Goal: Information Seeking & Learning: Learn about a topic

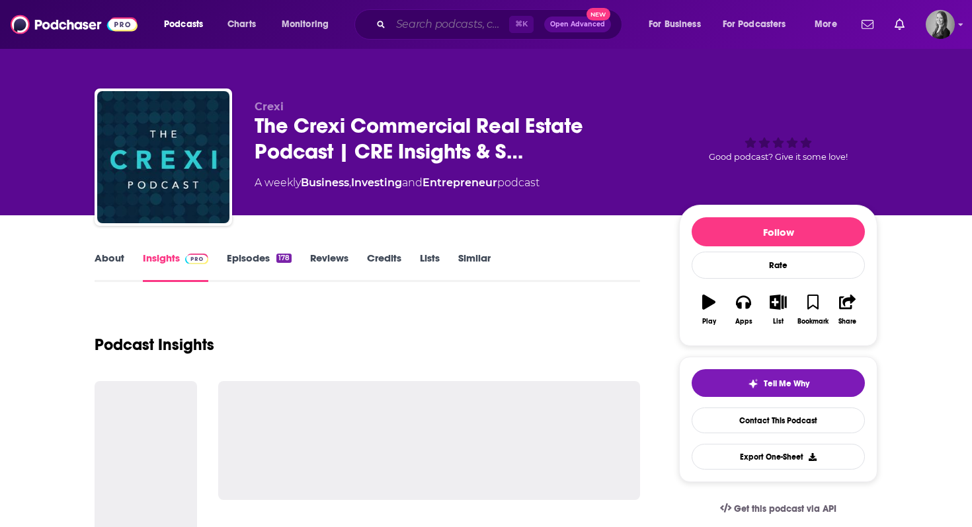
click at [420, 25] on input "Search podcasts, credits, & more..." at bounding box center [450, 24] width 118 height 21
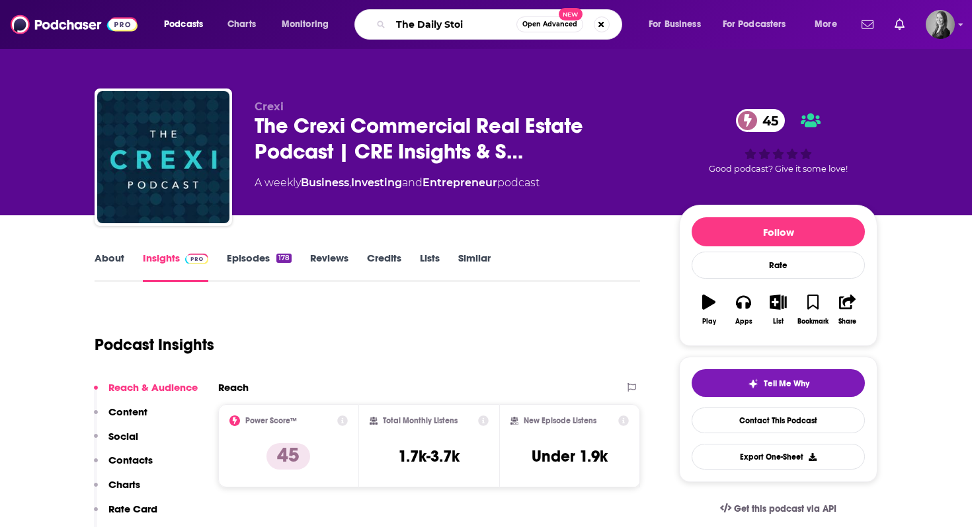
type input "The Daily Stoic"
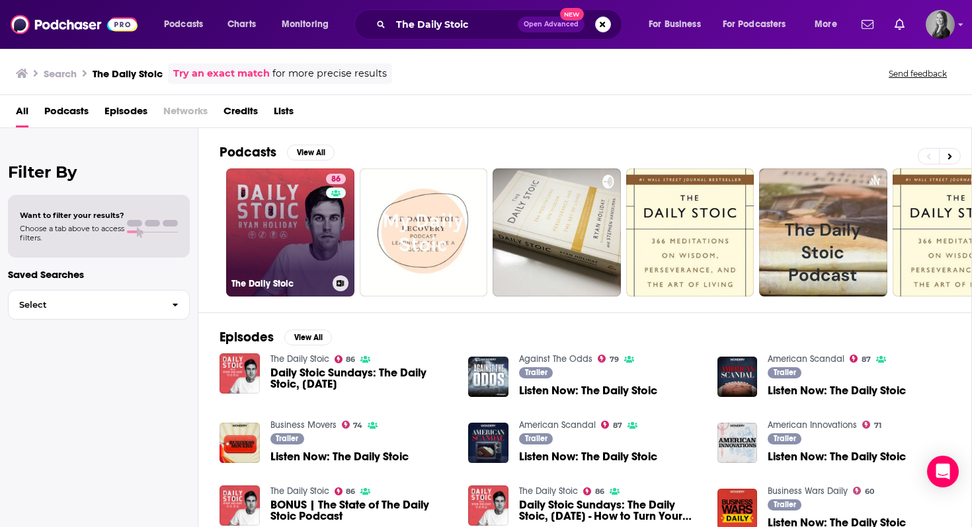
click at [283, 244] on link "86 The Daily Stoic" at bounding box center [290, 233] width 128 height 128
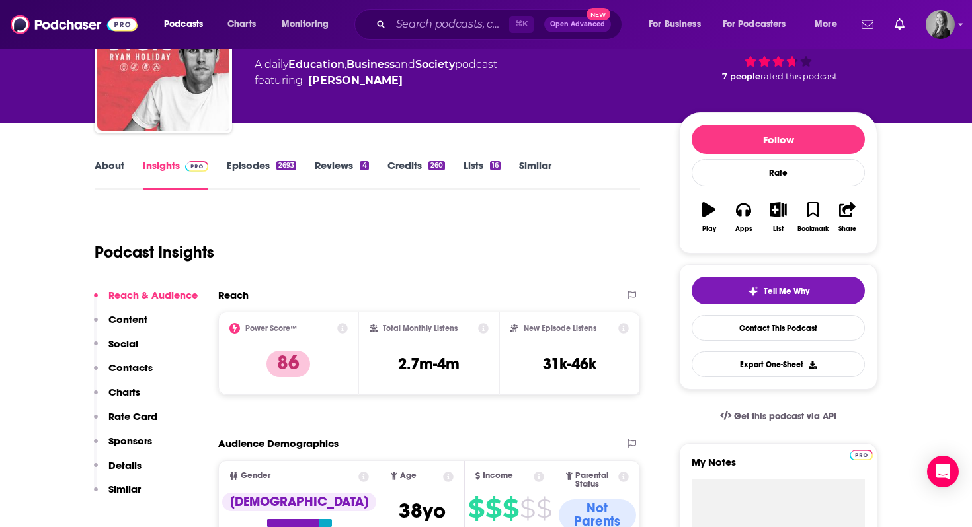
scroll to position [91, 0]
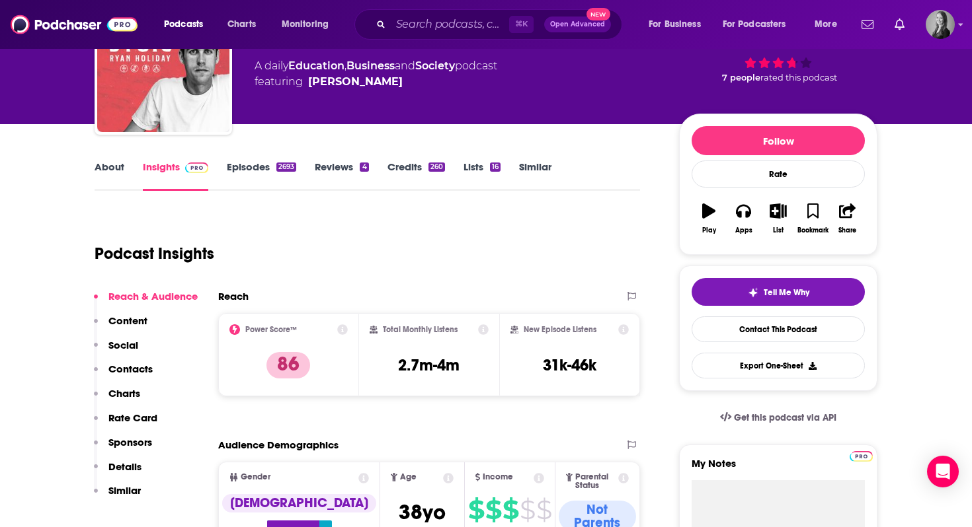
click at [107, 160] on div "About Insights Episodes 2693 Reviews 4 Credits 260 Lists 16 Similar" at bounding box center [367, 175] width 545 height 32
click at [106, 169] on link "About" at bounding box center [110, 176] width 30 height 30
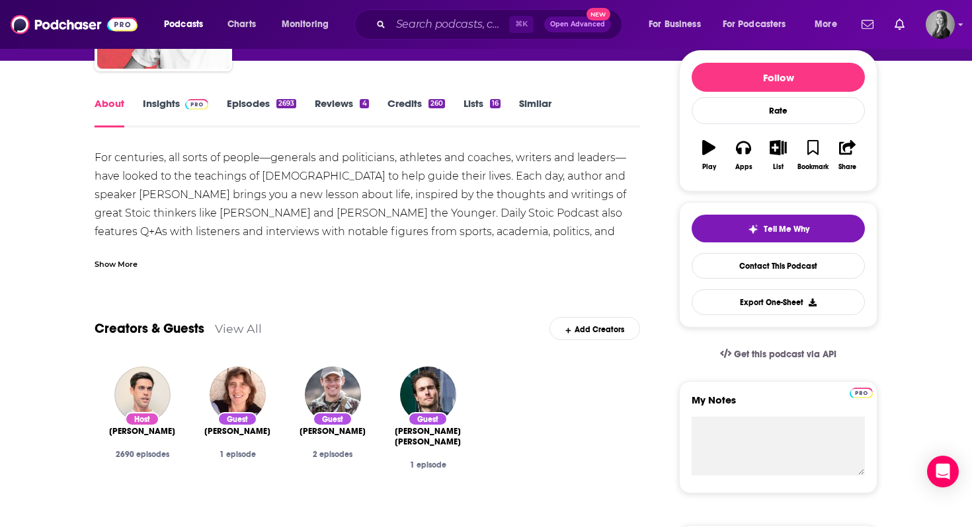
scroll to position [143, 0]
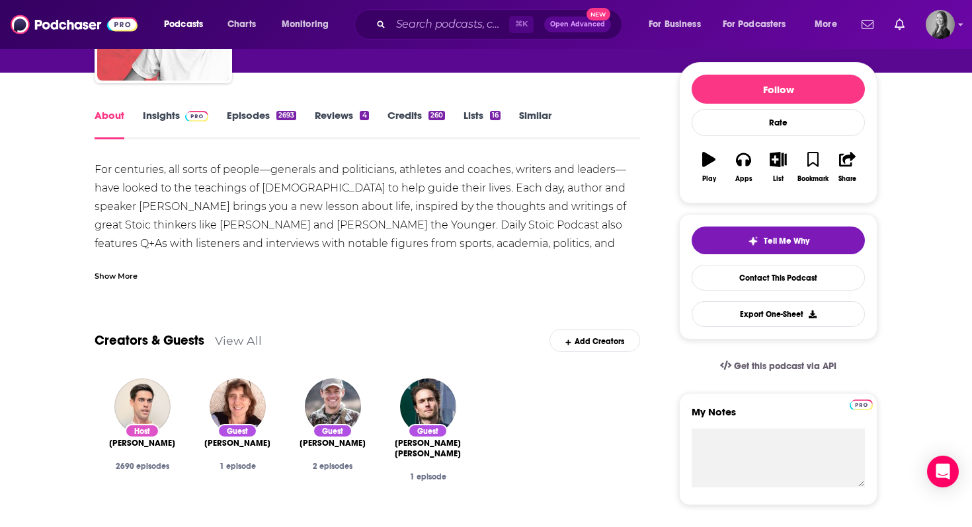
click at [149, 112] on link "Insights" at bounding box center [175, 124] width 65 height 30
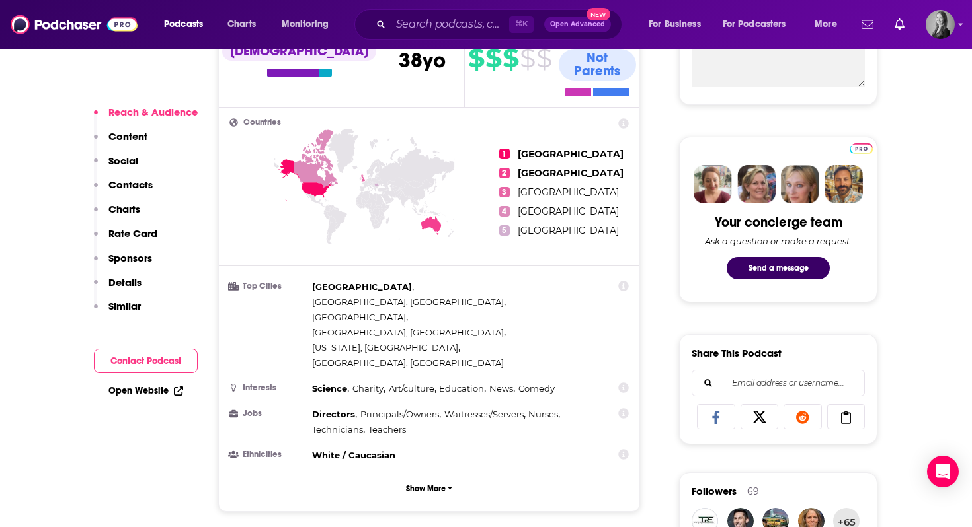
scroll to position [568, 0]
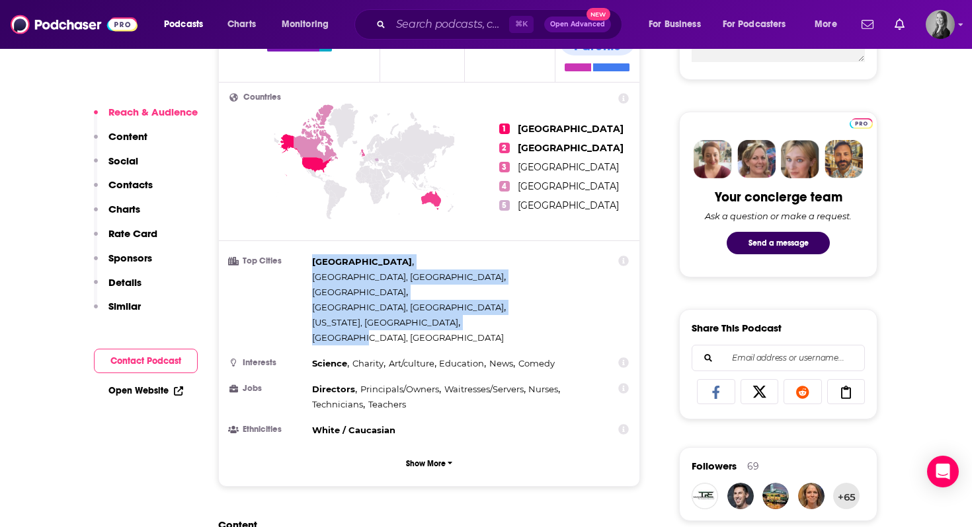
drag, startPoint x: 313, startPoint y: 245, endPoint x: 371, endPoint y: 264, distance: 61.2
click at [371, 265] on div "[GEOGRAPHIC_DATA] , [GEOGRAPHIC_DATA], [GEOGRAPHIC_DATA] , [GEOGRAPHIC_DATA] , …" at bounding box center [453, 299] width 282 height 91
copy div "[GEOGRAPHIC_DATA] , [GEOGRAPHIC_DATA], [GEOGRAPHIC_DATA] , [GEOGRAPHIC_DATA] , …"
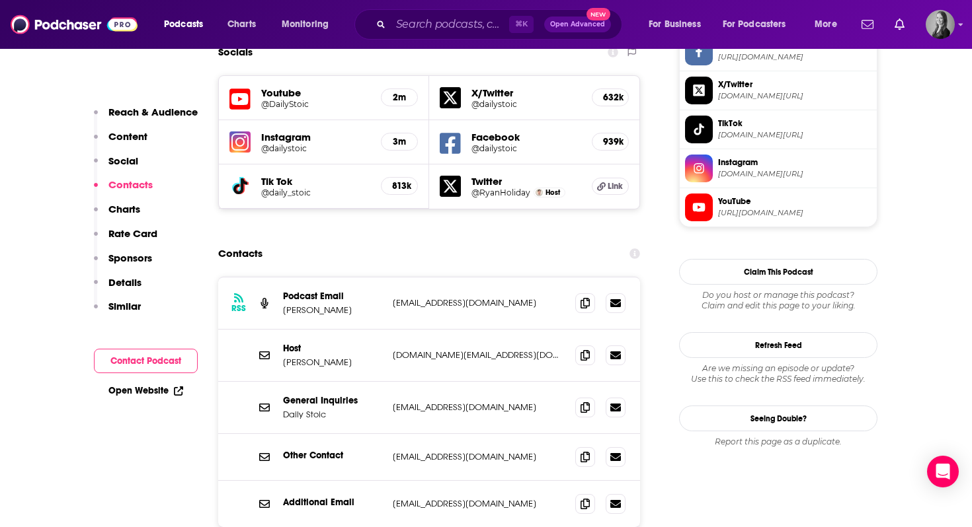
scroll to position [1174, 0]
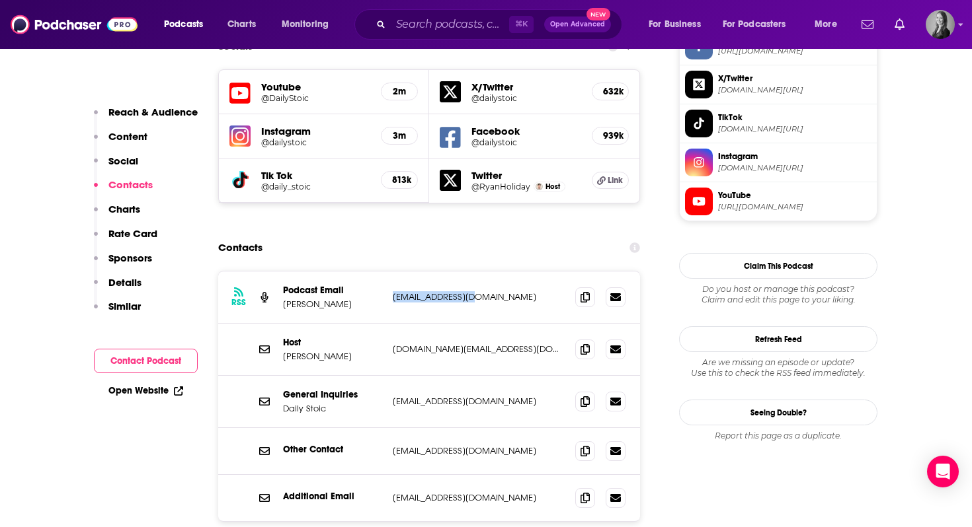
drag, startPoint x: 487, startPoint y: 225, endPoint x: 391, endPoint y: 218, distance: 96.8
click at [390, 272] on div "RSS Podcast Email [PERSON_NAME] [PERSON_NAME][EMAIL_ADDRESS][DOMAIN_NAME] [EMAI…" at bounding box center [429, 298] width 422 height 52
copy p "[EMAIL_ADDRESS][DOMAIN_NAME]"
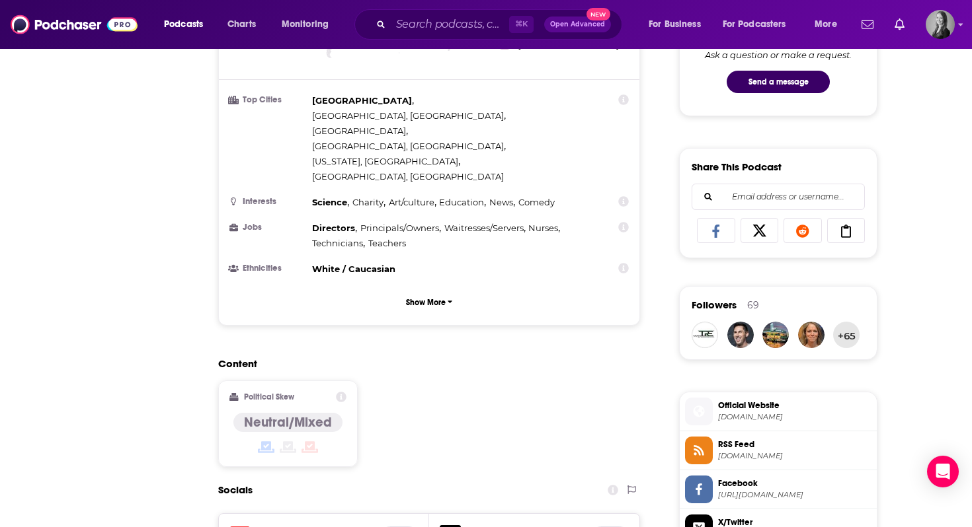
scroll to position [0, 0]
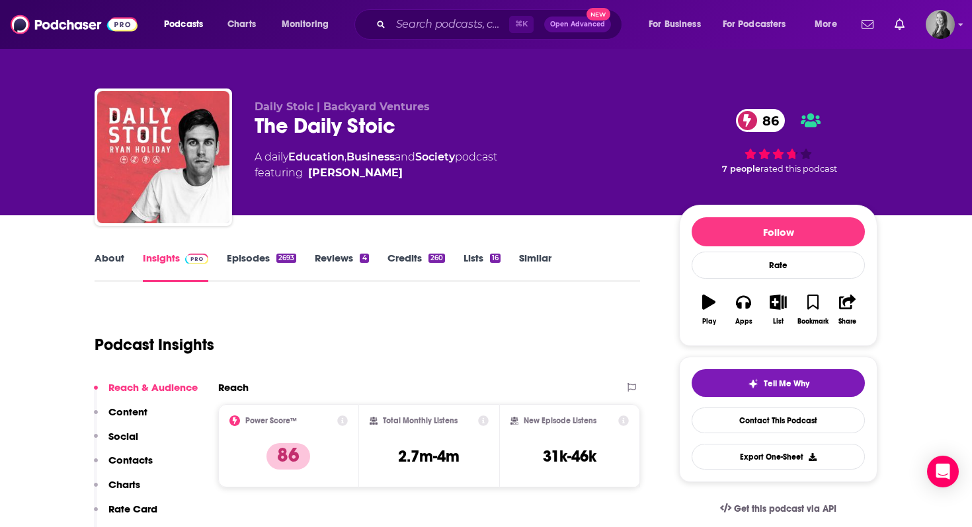
click at [106, 264] on link "About" at bounding box center [110, 267] width 30 height 30
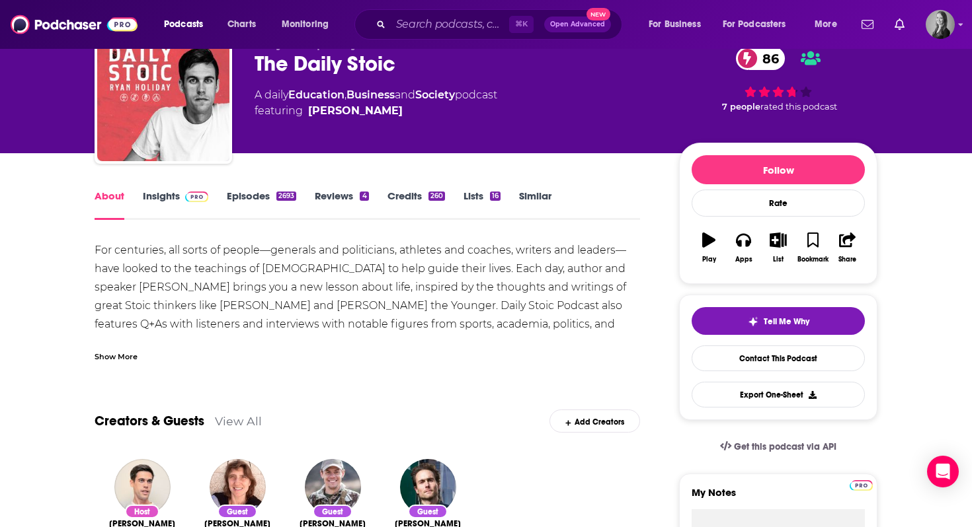
scroll to position [69, 0]
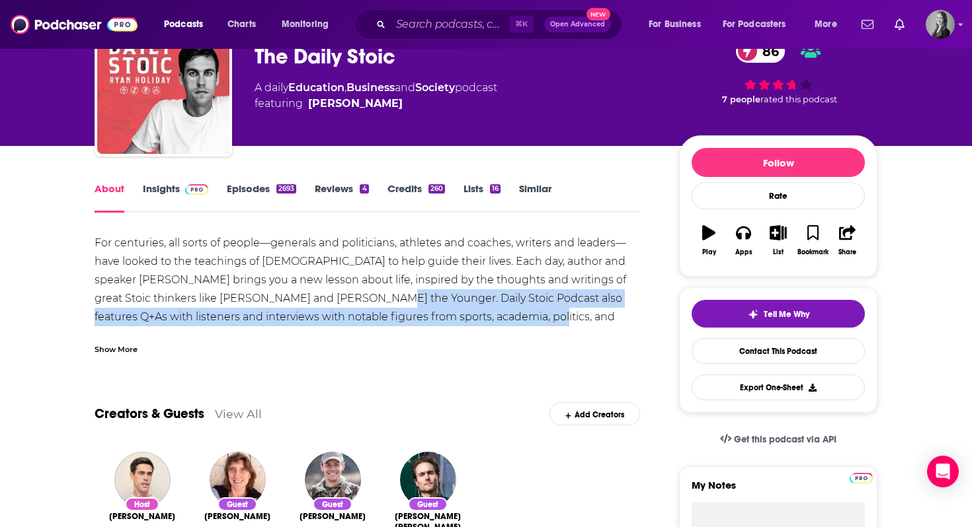
drag, startPoint x: 336, startPoint y: 304, endPoint x: 477, endPoint y: 324, distance: 141.5
click at [477, 324] on div "For centuries, all sorts of people—generals and politicians, athletes and coach…" at bounding box center [367, 326] width 545 height 185
copy div "Daily Stoic Podcast also features Q+As with listeners and interviews with notab…"
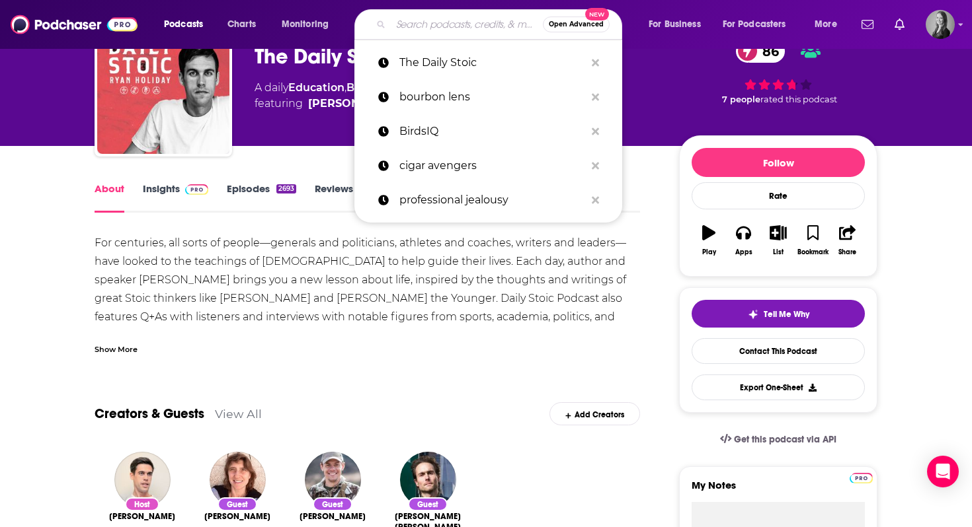
click at [482, 24] on input "Search podcasts, credits, & more..." at bounding box center [467, 24] width 152 height 21
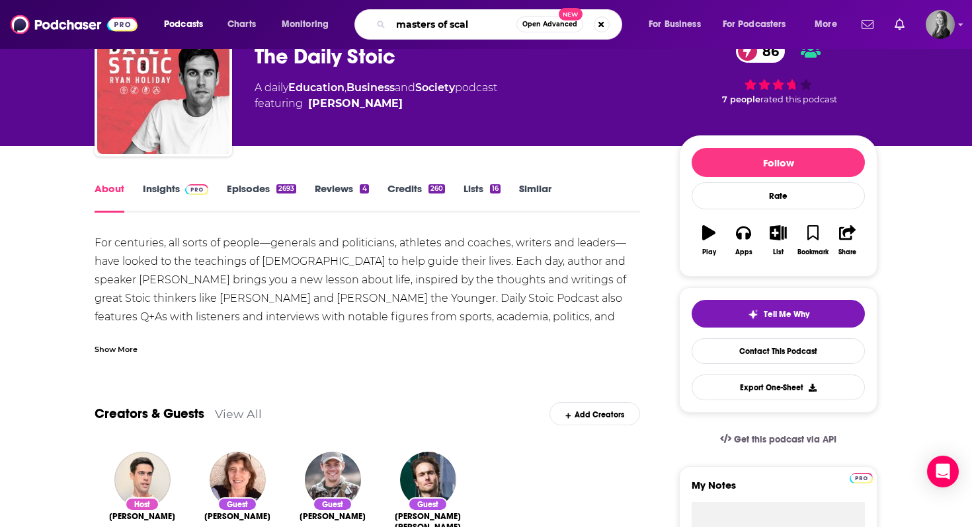
type input "masters of scale"
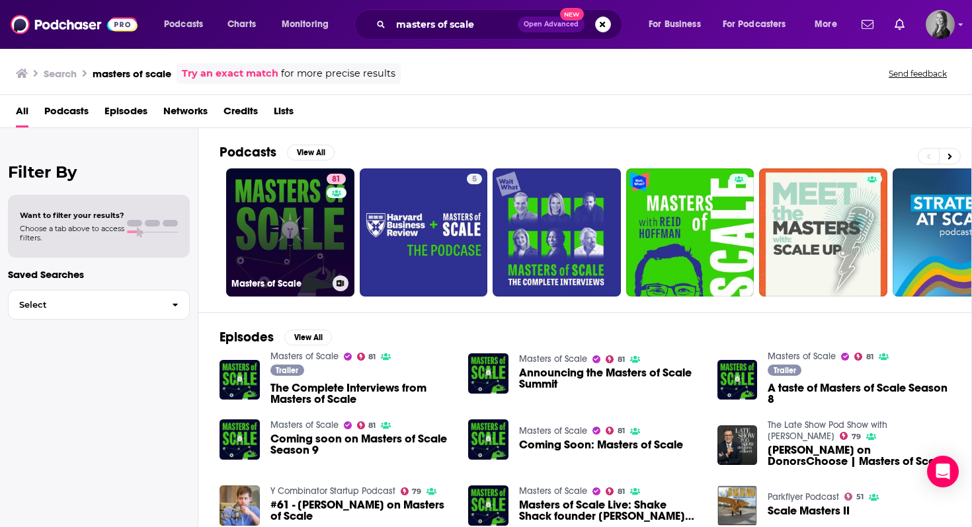
click at [286, 233] on link "81 Masters of Scale" at bounding box center [290, 233] width 128 height 128
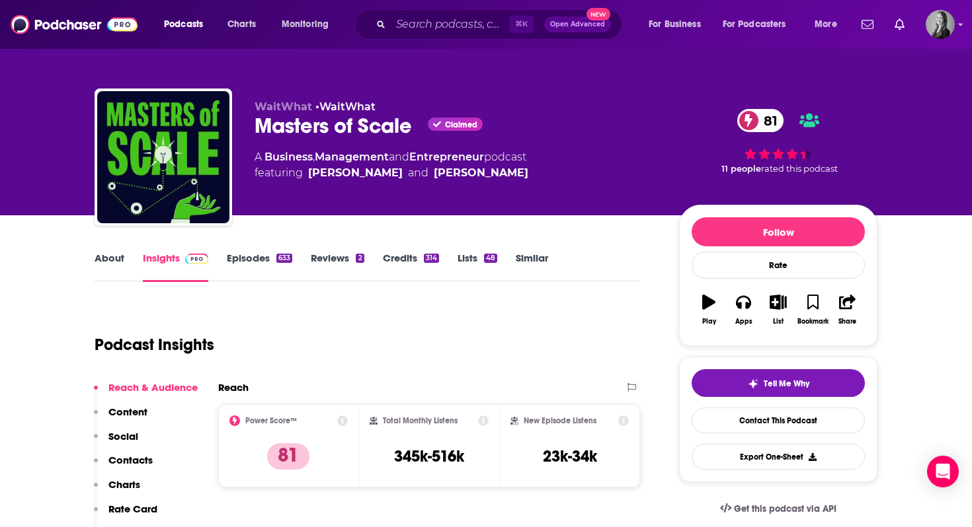
click at [111, 260] on link "About" at bounding box center [110, 267] width 30 height 30
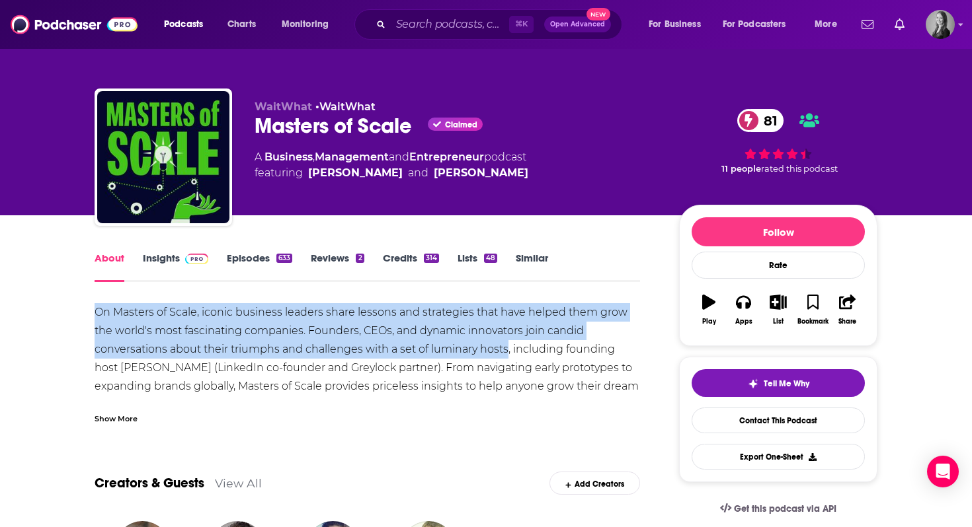
drag, startPoint x: 508, startPoint y: 355, endPoint x: 87, endPoint y: 317, distance: 422.8
copy div "On Masters of Scale, iconic business leaders share lessons and strategies that …"
click at [155, 258] on link "Insights" at bounding box center [175, 267] width 65 height 30
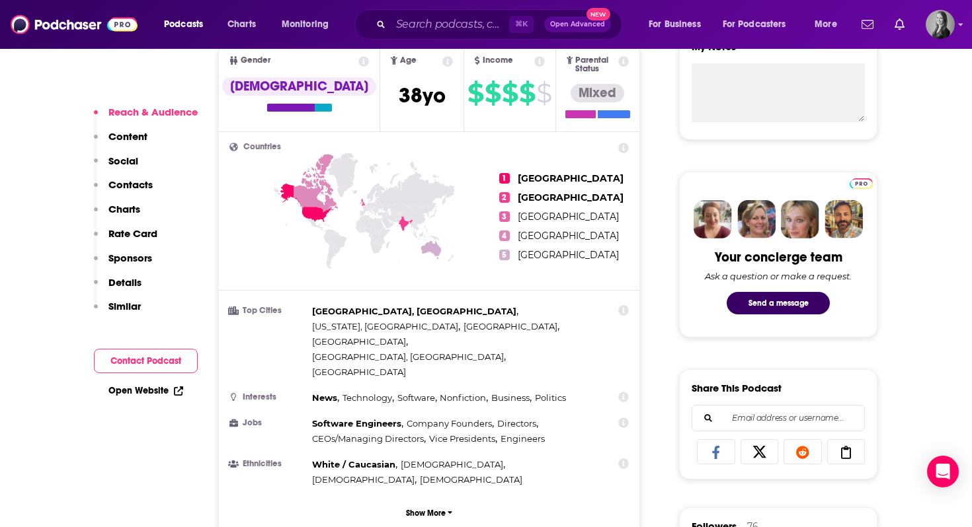
scroll to position [516, 0]
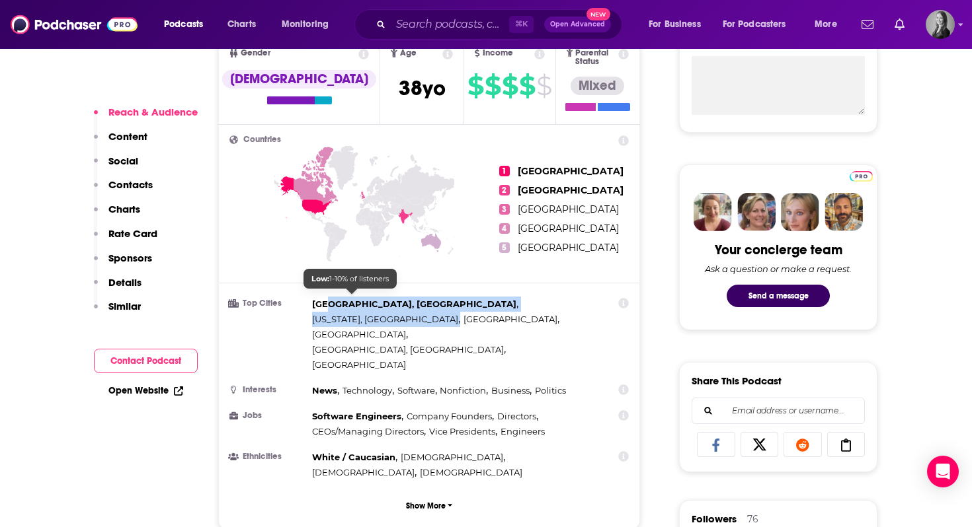
drag, startPoint x: 451, startPoint y: 318, endPoint x: 330, endPoint y: 297, distance: 122.7
click at [330, 297] on div "[GEOGRAPHIC_DATA], [GEOGRAPHIC_DATA] , [US_STATE], [GEOGRAPHIC_DATA] , [GEOGRAP…" at bounding box center [453, 335] width 282 height 76
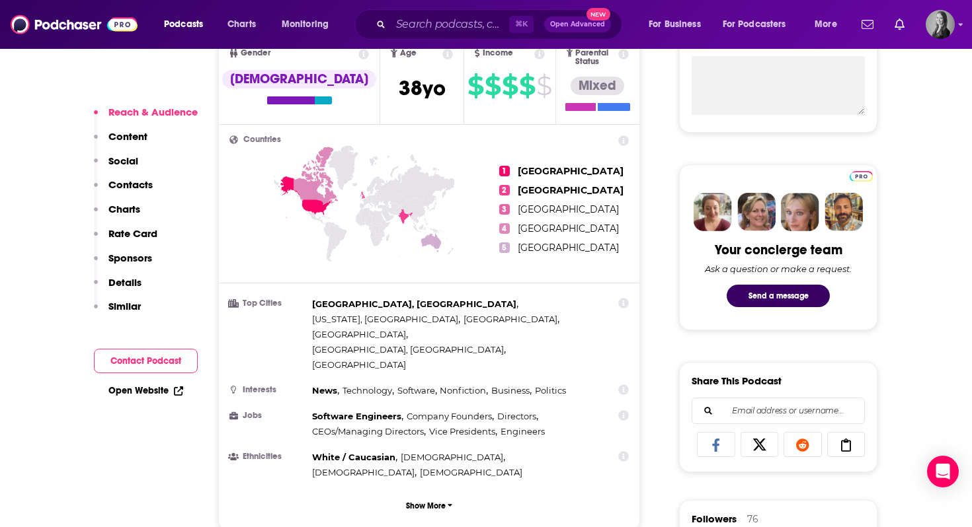
click at [352, 321] on ul "Top Cities [GEOGRAPHIC_DATA], [GEOGRAPHIC_DATA] , [US_STATE], [GEOGRAPHIC_DATA]…" at bounding box center [428, 389] width 399 height 184
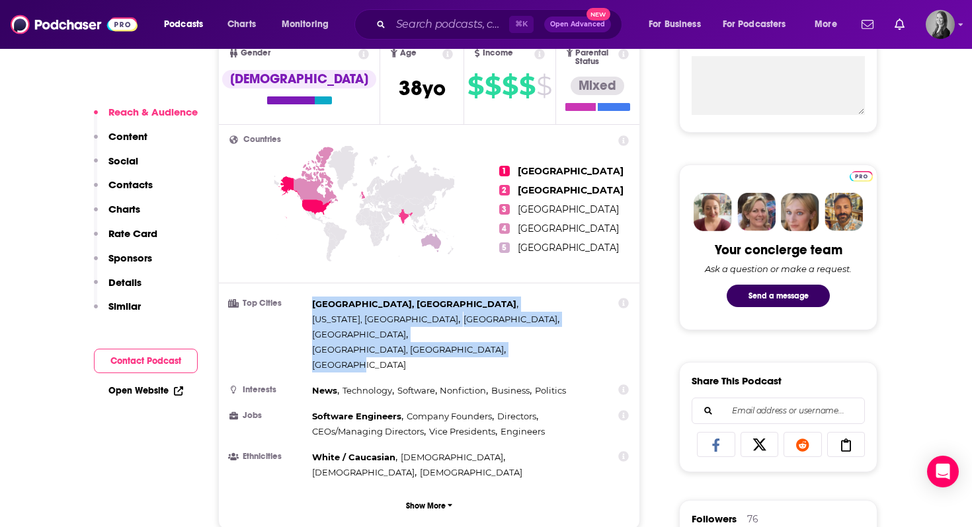
drag, startPoint x: 415, startPoint y: 311, endPoint x: 314, endPoint y: 297, distance: 102.1
click at [314, 297] on div "[GEOGRAPHIC_DATA], [GEOGRAPHIC_DATA] , [US_STATE], [GEOGRAPHIC_DATA] , [GEOGRAP…" at bounding box center [453, 335] width 282 height 76
copy div "[GEOGRAPHIC_DATA], [GEOGRAPHIC_DATA] , [US_STATE], [GEOGRAPHIC_DATA] , [GEOGRAP…"
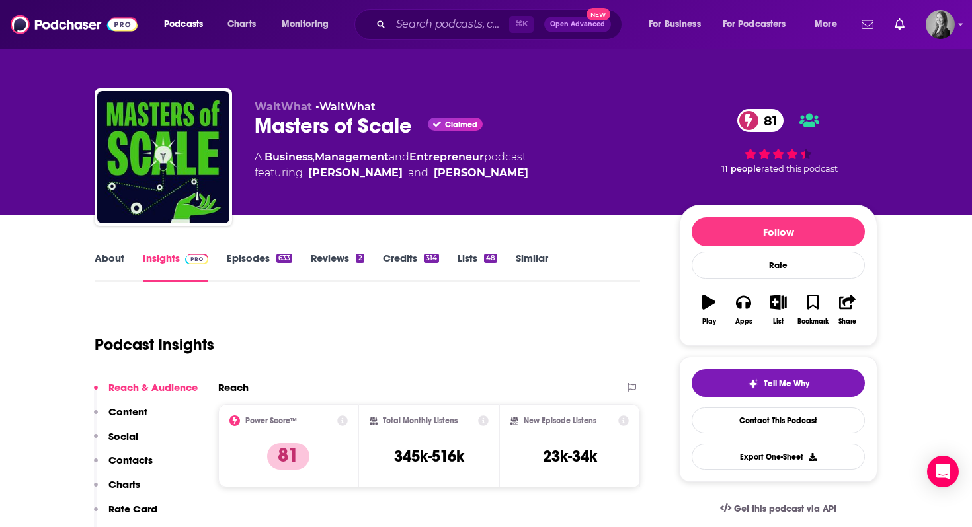
scroll to position [123, 0]
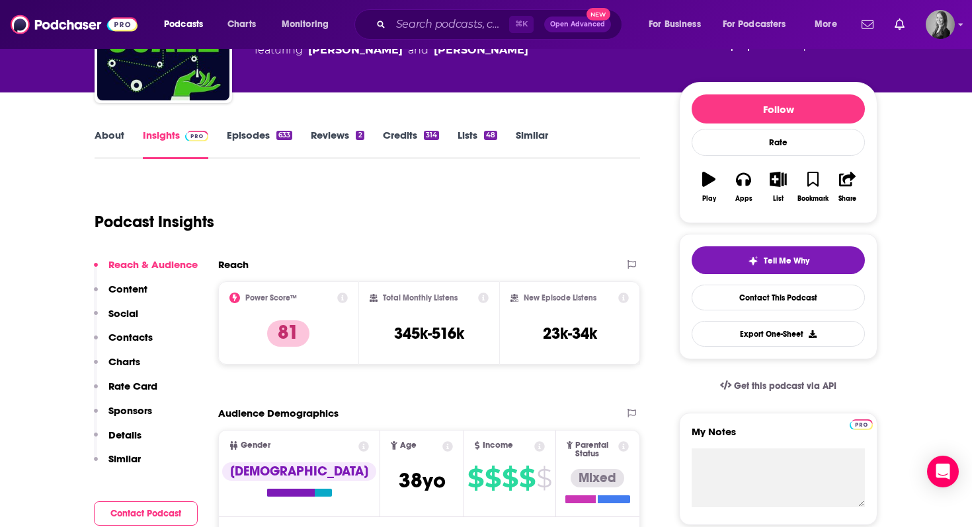
click at [132, 337] on p "Contacts" at bounding box center [130, 337] width 44 height 13
click at [132, 337] on button "Contacts" at bounding box center [123, 343] width 59 height 24
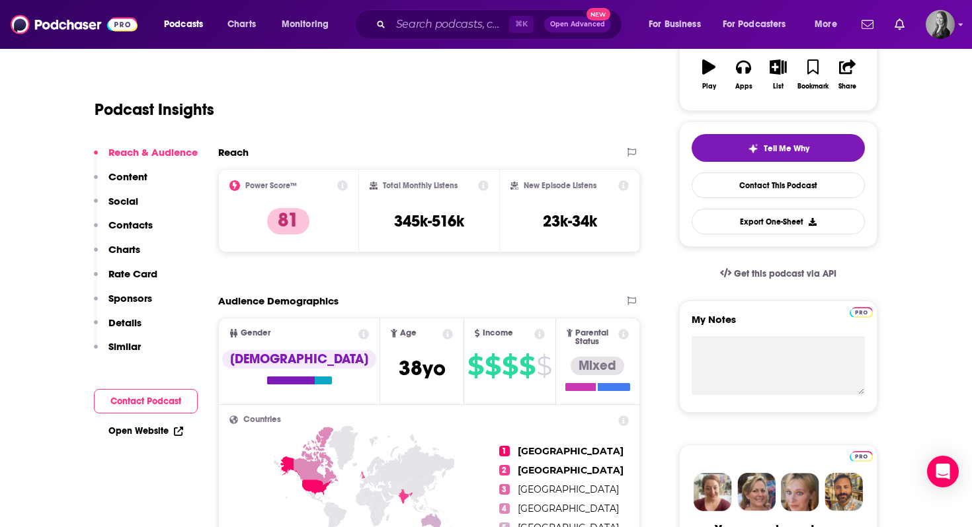
scroll to position [0, 0]
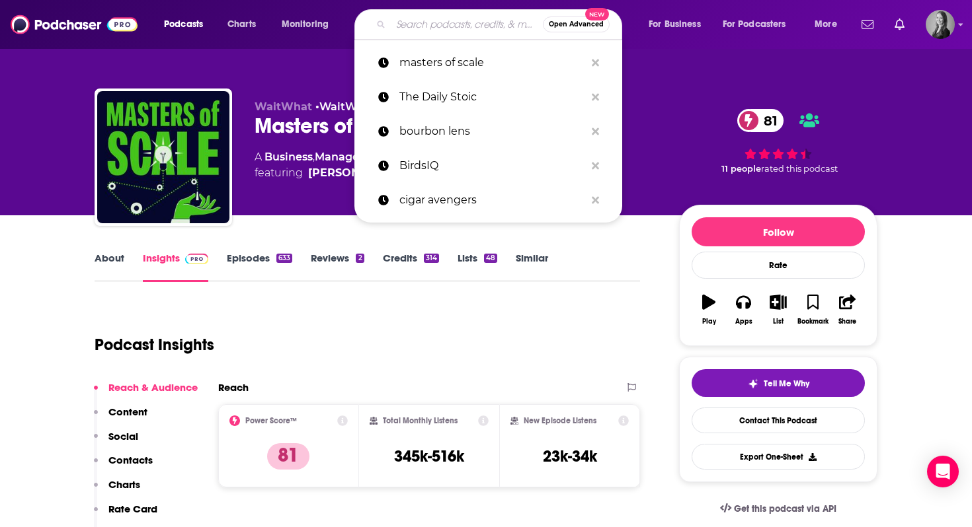
click at [418, 25] on input "Search podcasts, credits, & more..." at bounding box center [467, 24] width 152 height 21
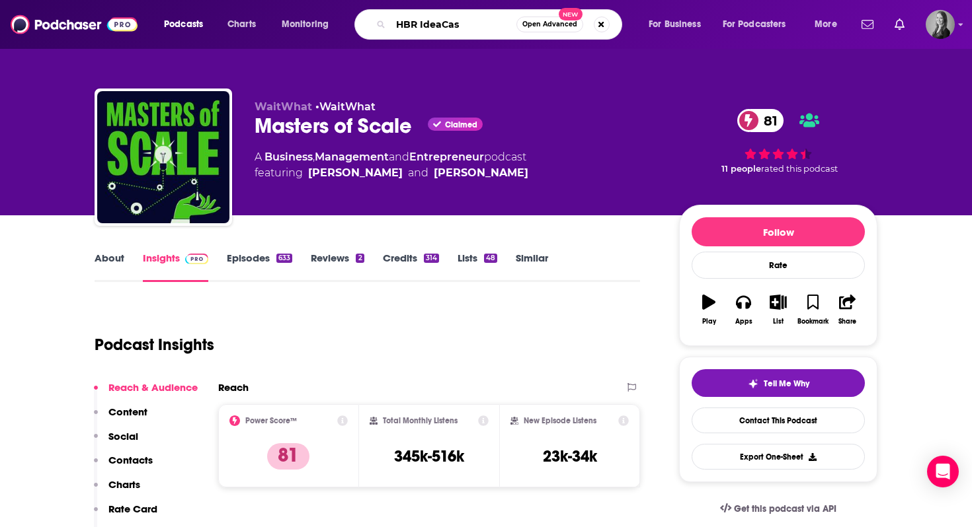
type input "HBR IdeaCast"
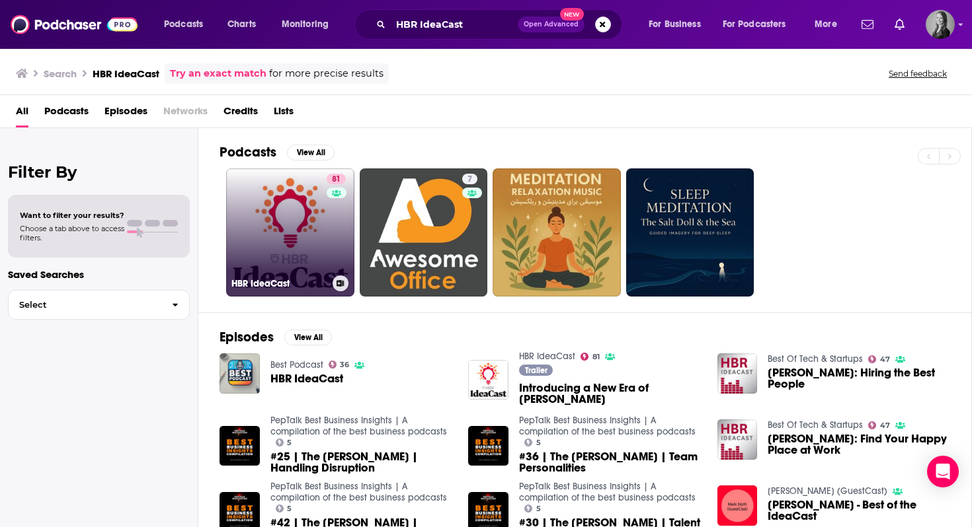
click at [284, 241] on link "81 [PERSON_NAME]" at bounding box center [290, 233] width 128 height 128
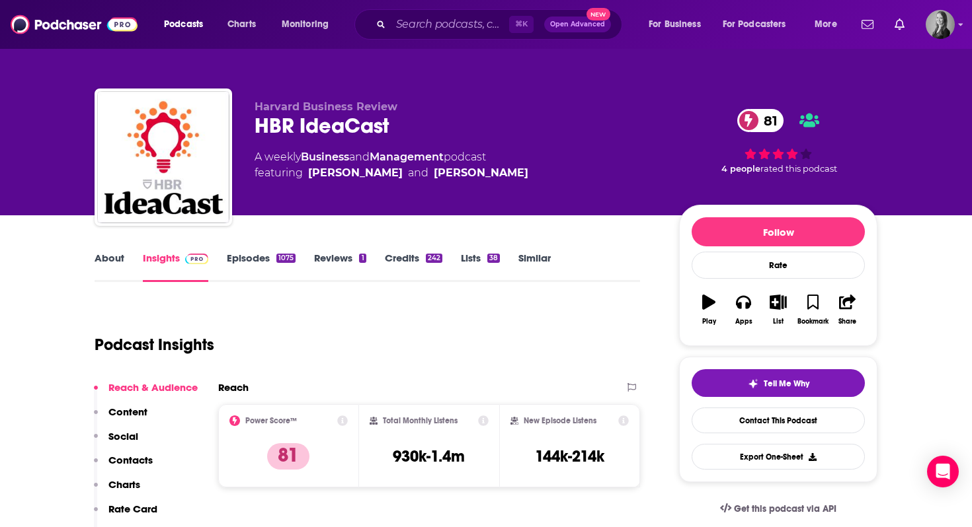
click at [113, 266] on link "About" at bounding box center [110, 267] width 30 height 30
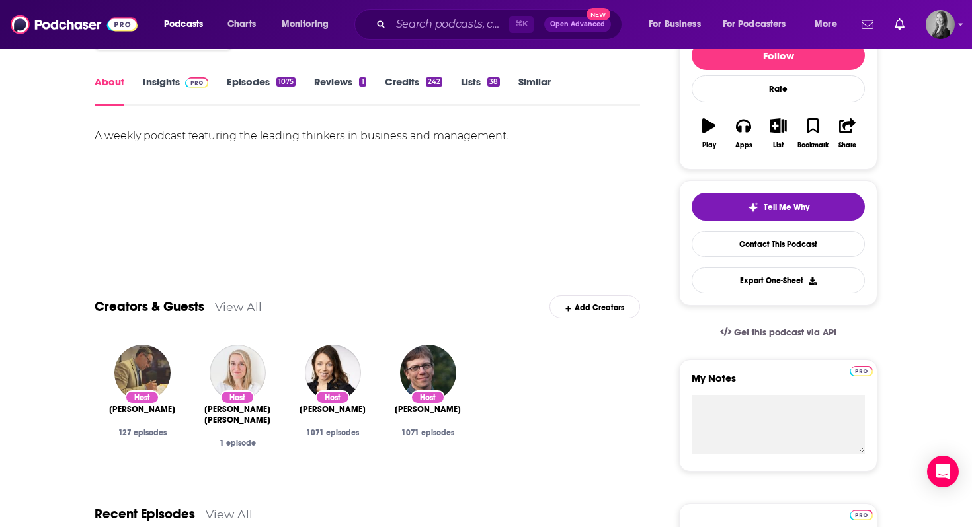
scroll to position [172, 0]
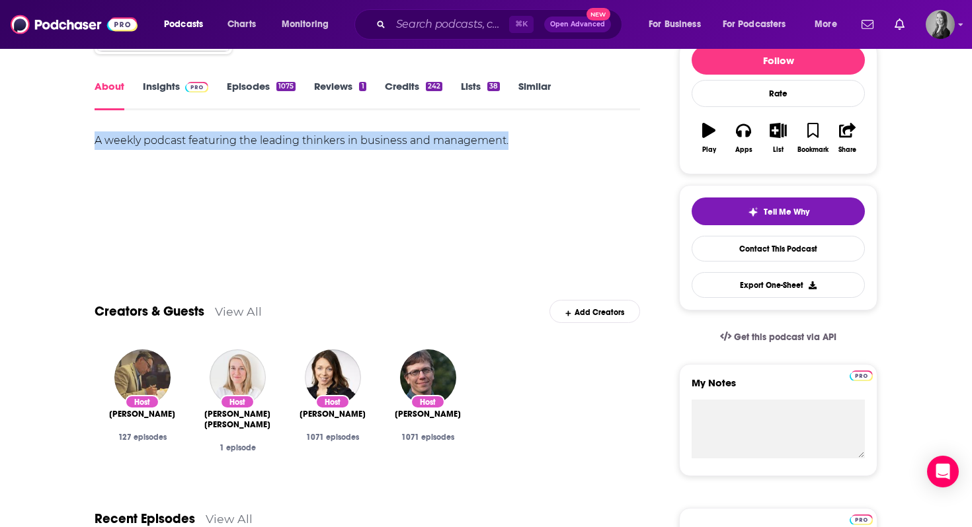
drag, startPoint x: 519, startPoint y: 140, endPoint x: 85, endPoint y: 147, distance: 433.7
copy div "A weekly podcast featuring the leading thinkers in business and management."
click at [152, 85] on link "Insights" at bounding box center [175, 95] width 65 height 30
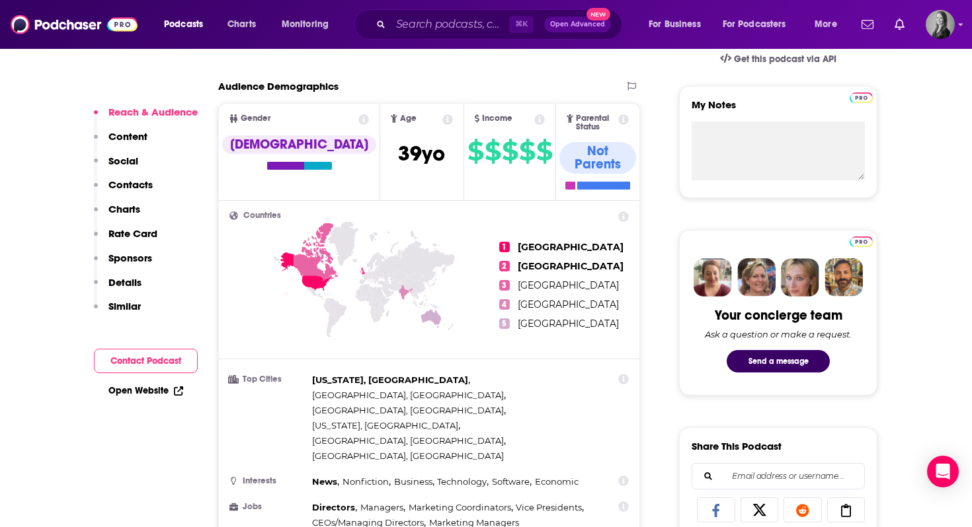
scroll to position [520, 0]
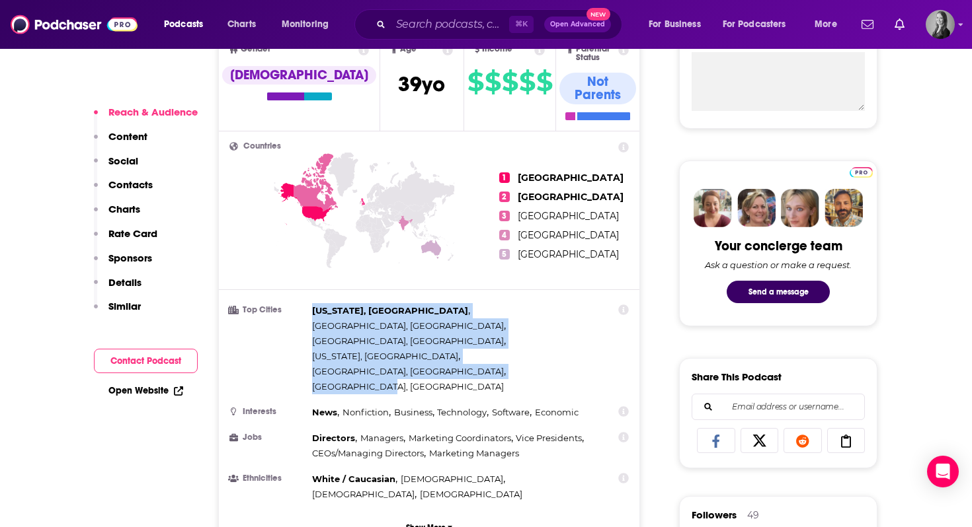
drag, startPoint x: 311, startPoint y: 295, endPoint x: 442, endPoint y: 309, distance: 131.0
click at [442, 309] on div "[US_STATE], [GEOGRAPHIC_DATA] , [GEOGRAPHIC_DATA], [GEOGRAPHIC_DATA] , [GEOGRAP…" at bounding box center [453, 348] width 282 height 91
copy div "[US_STATE], [GEOGRAPHIC_DATA] , [GEOGRAPHIC_DATA], [GEOGRAPHIC_DATA] , [GEOGRAP…"
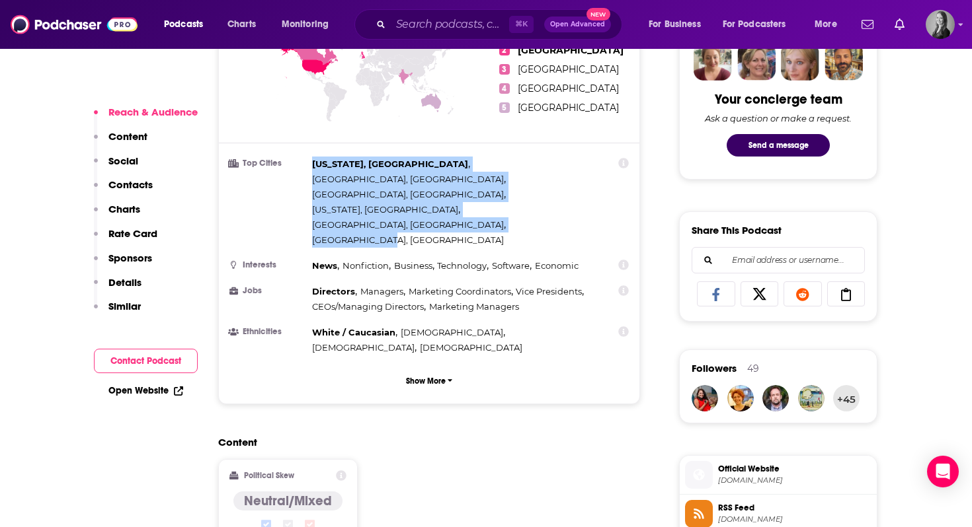
scroll to position [44, 0]
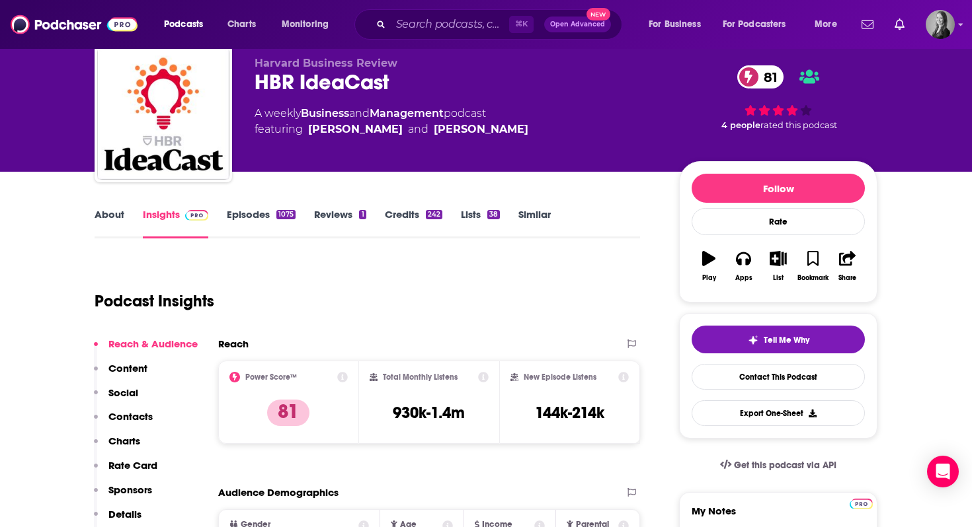
click at [127, 416] on p "Contacts" at bounding box center [130, 416] width 44 height 13
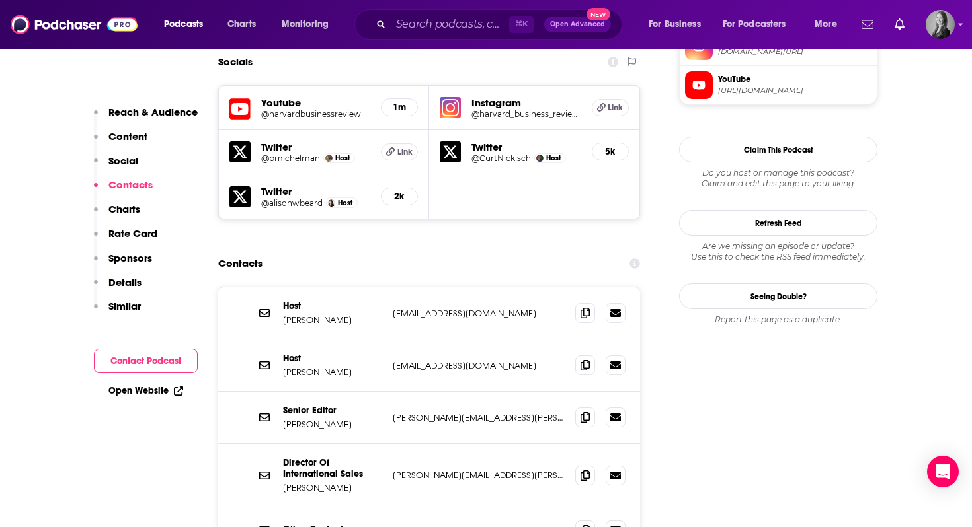
scroll to position [1175, 0]
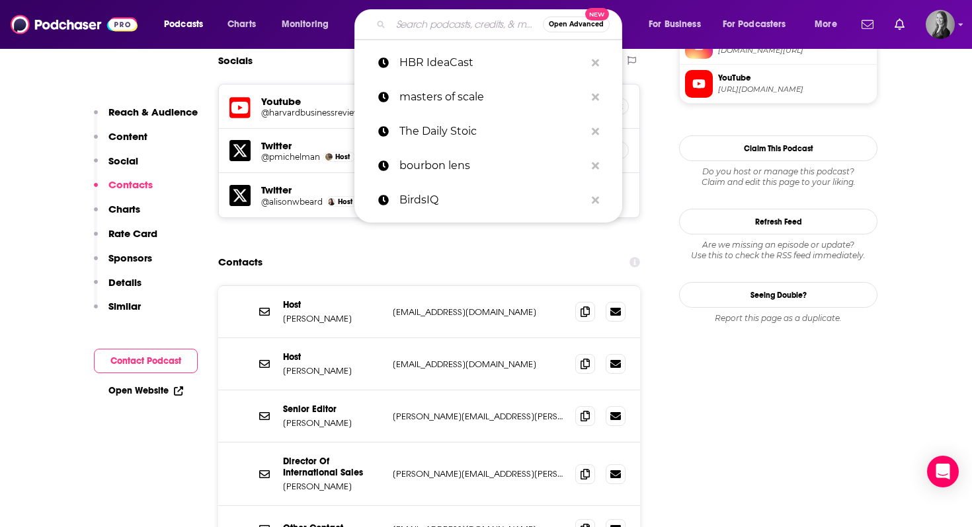
click at [403, 17] on input "Search podcasts, credits, & more..." at bounding box center [467, 24] width 152 height 21
type input "N"
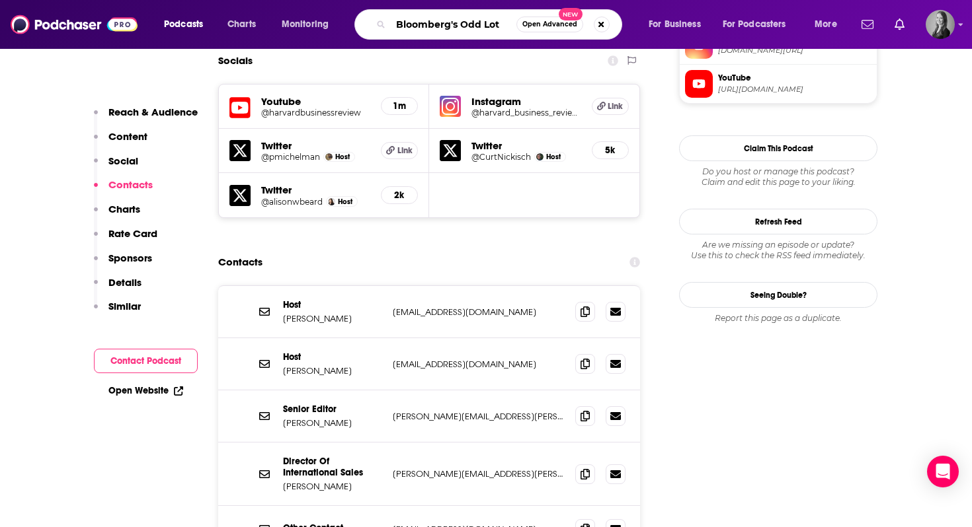
type input "Bloomberg's Odd Lots"
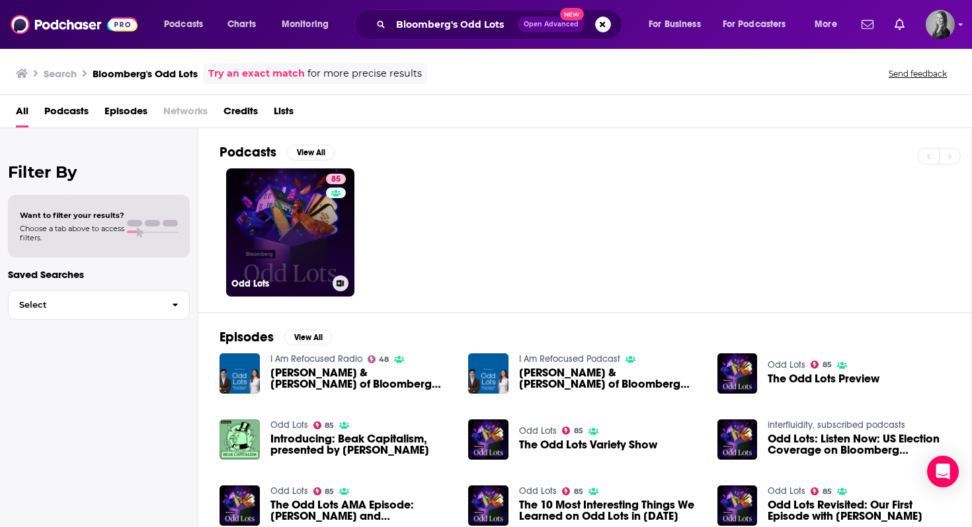
click at [277, 228] on link "85 Odd Lots" at bounding box center [290, 233] width 128 height 128
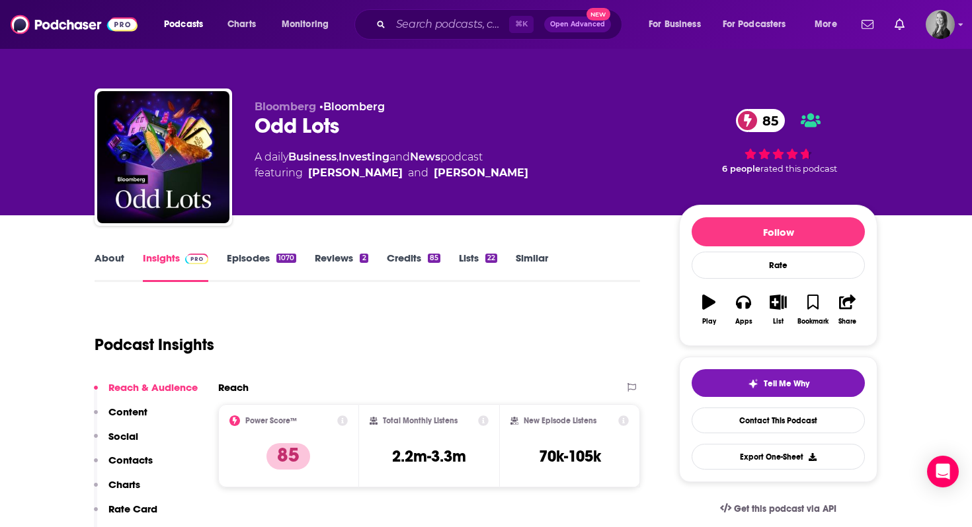
click at [109, 256] on link "About" at bounding box center [110, 267] width 30 height 30
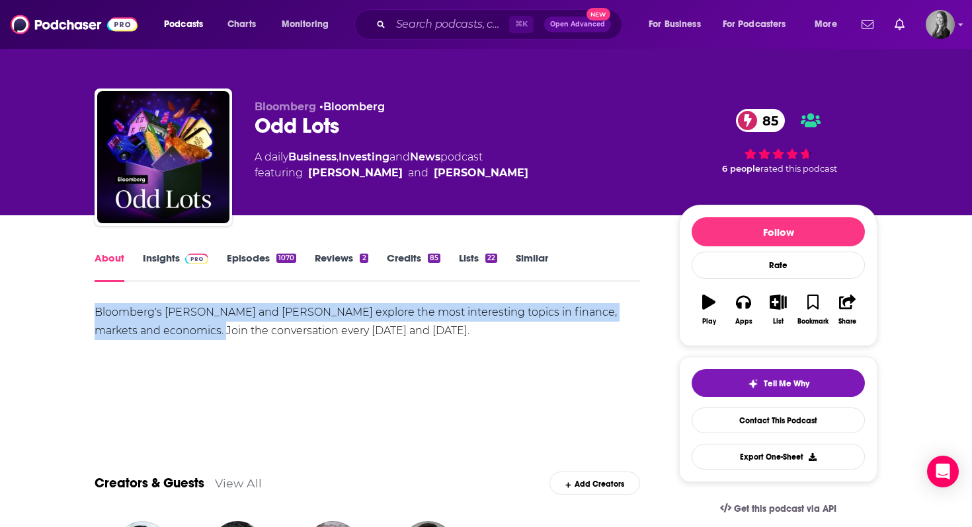
drag, startPoint x: 178, startPoint y: 334, endPoint x: 92, endPoint y: 313, distance: 88.3
copy div "Bloomberg's [PERSON_NAME] and [PERSON_NAME] explore the most interesting topics…"
click at [152, 254] on link "Insights" at bounding box center [175, 267] width 65 height 30
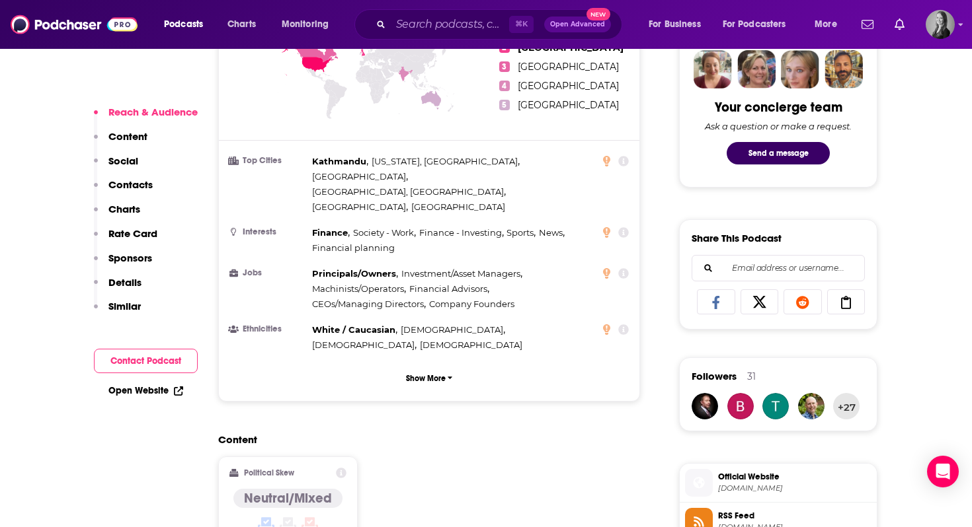
scroll to position [661, 0]
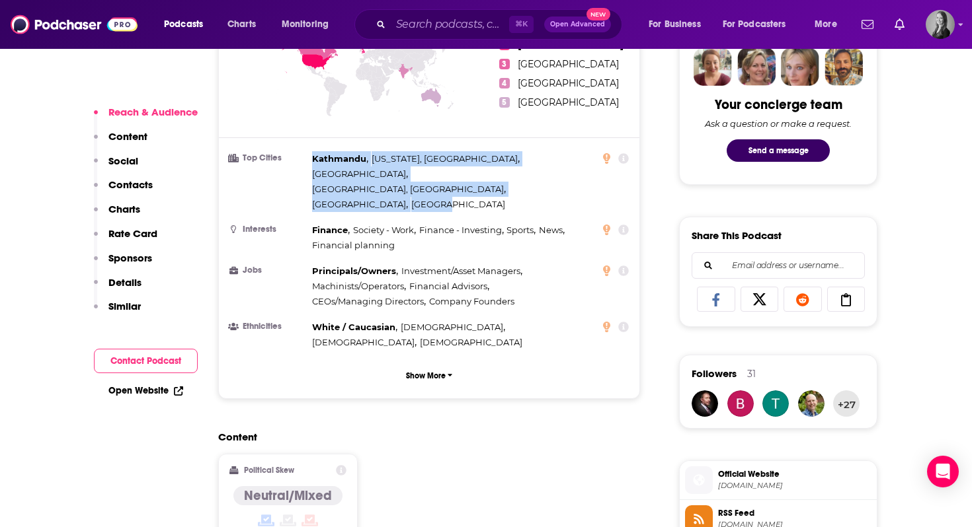
drag, startPoint x: 347, startPoint y: 168, endPoint x: 310, endPoint y: 152, distance: 40.3
click at [310, 152] on li "Top Cities [GEOGRAPHIC_DATA] , [US_STATE], [GEOGRAPHIC_DATA] , [GEOGRAPHIC_DATA…" at bounding box center [428, 181] width 399 height 61
copy div "[GEOGRAPHIC_DATA] , [US_STATE], [GEOGRAPHIC_DATA] , [GEOGRAPHIC_DATA] , [GEOGRA…"
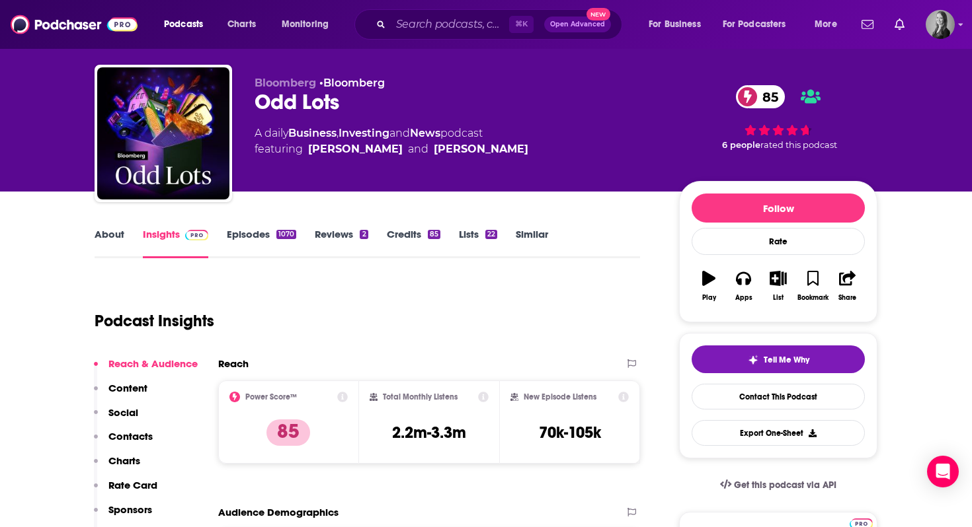
click at [134, 434] on p "Contacts" at bounding box center [130, 436] width 44 height 13
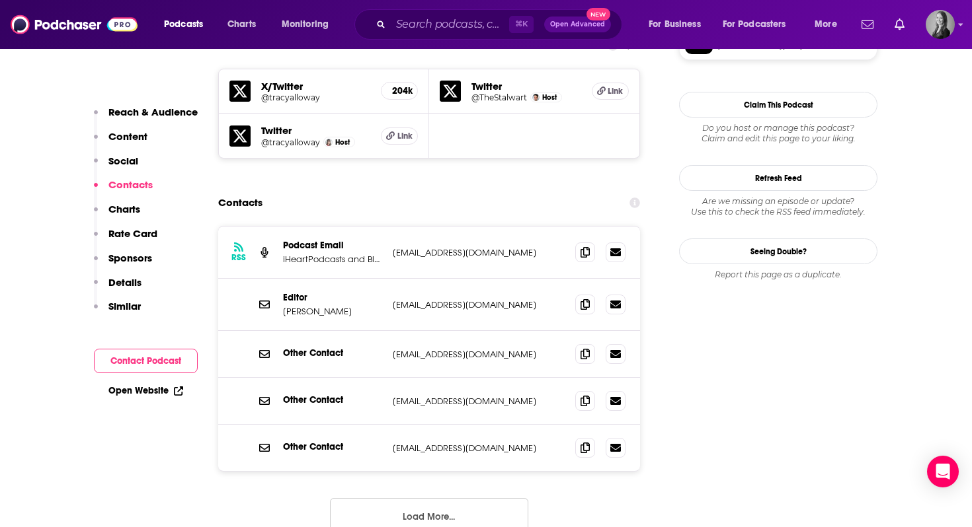
scroll to position [1180, 0]
